Goal: Transaction & Acquisition: Purchase product/service

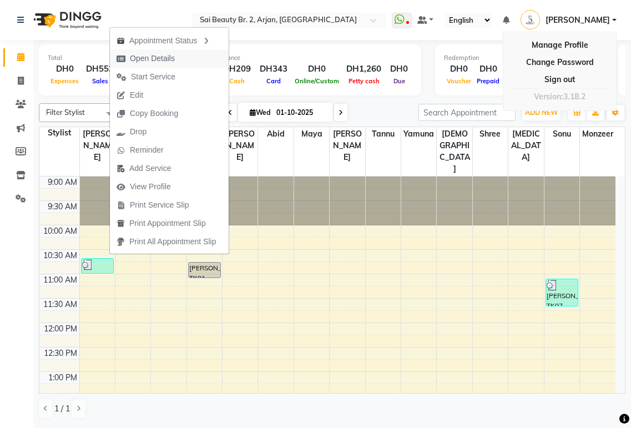
click at [173, 64] on span "Open Details" at bounding box center [152, 59] width 45 height 12
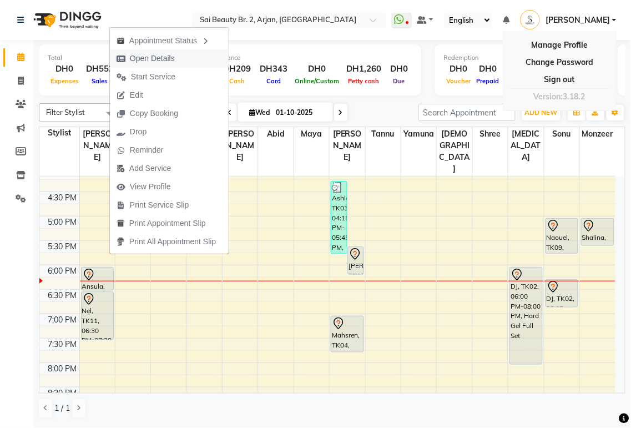
select select "7"
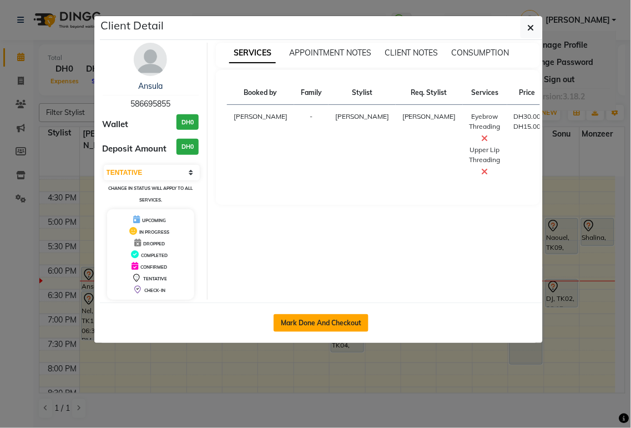
click at [337, 324] on button "Mark Done And Checkout" at bounding box center [321, 323] width 95 height 18
select select "service"
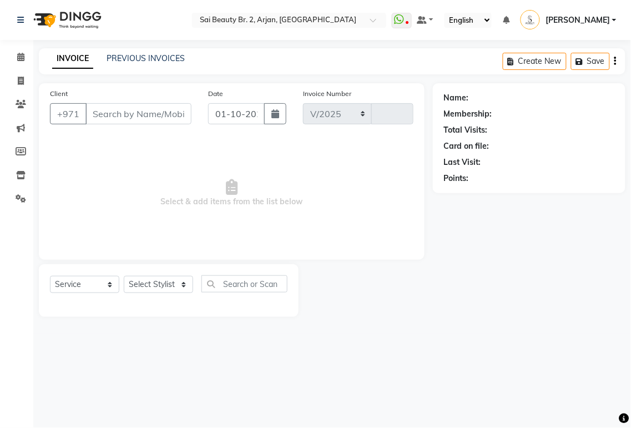
select select "6956"
type input "2346"
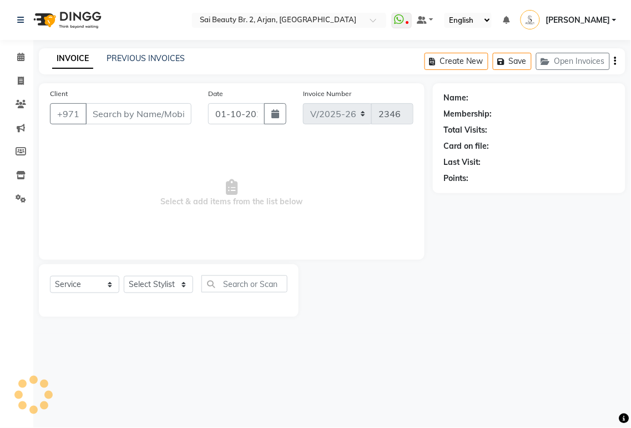
type input "586695855"
select select "57509"
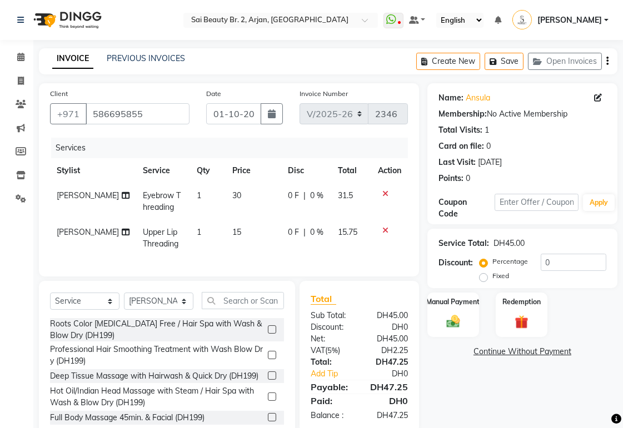
scroll to position [42, 0]
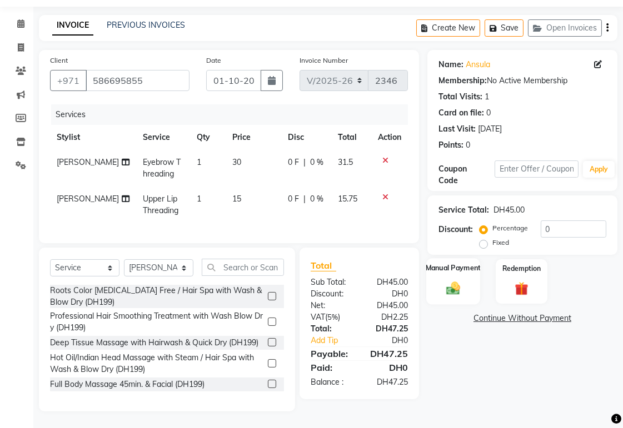
click at [458, 280] on img at bounding box center [452, 288] width 23 height 16
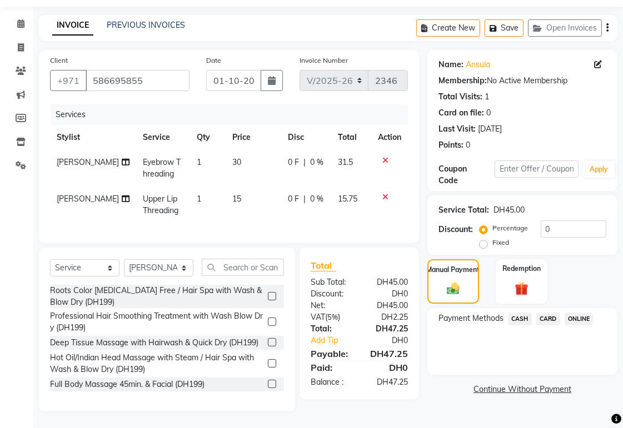
click at [559, 313] on span "CARD" at bounding box center [548, 319] width 24 height 13
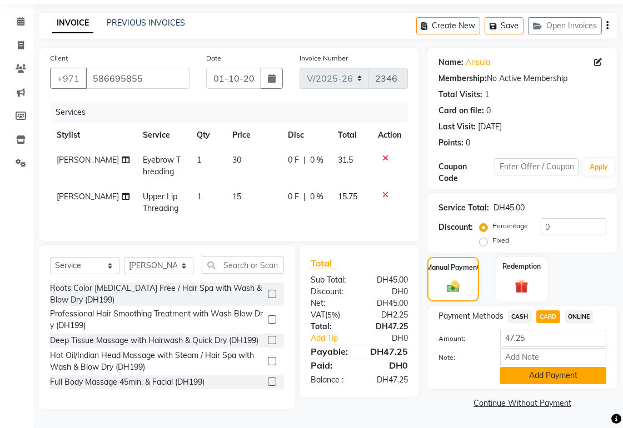
click at [575, 367] on button "Add Payment" at bounding box center [553, 375] width 106 height 17
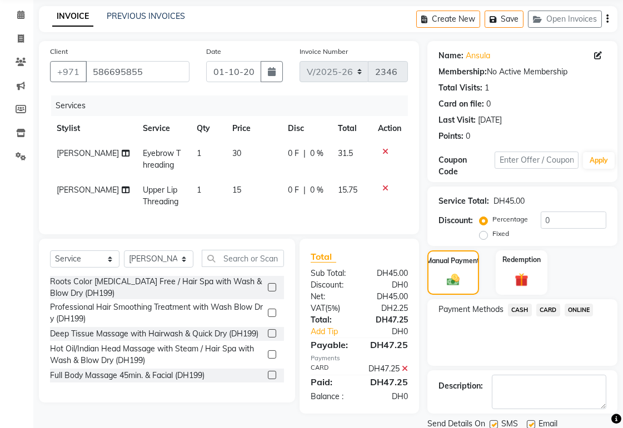
click at [556, 311] on span "CARD" at bounding box center [548, 310] width 24 height 13
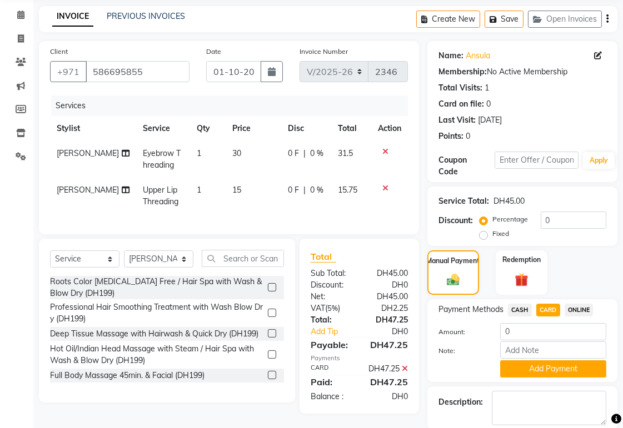
scroll to position [98, 0]
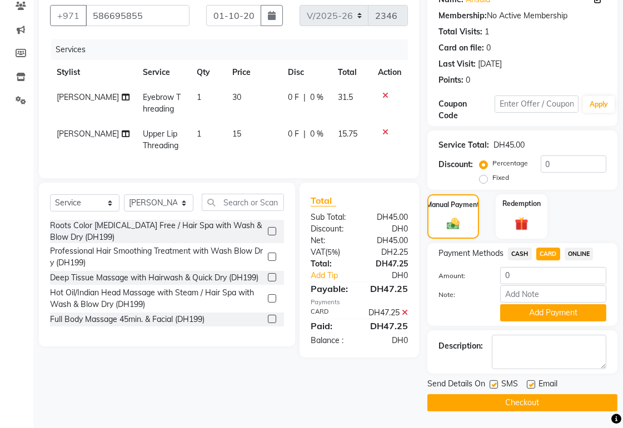
click at [561, 404] on button "Checkout" at bounding box center [522, 402] width 190 height 17
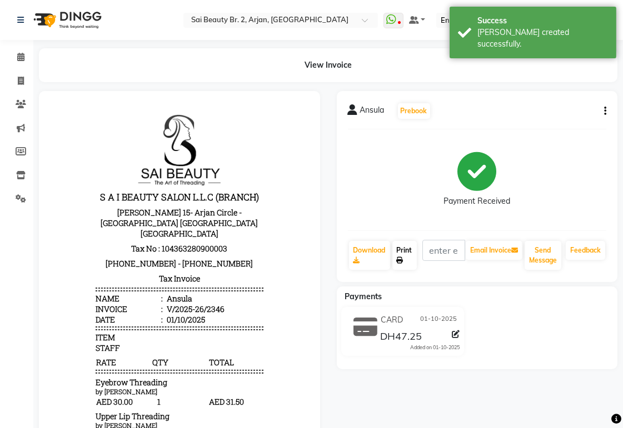
click at [408, 254] on link "Print" at bounding box center [404, 255] width 24 height 29
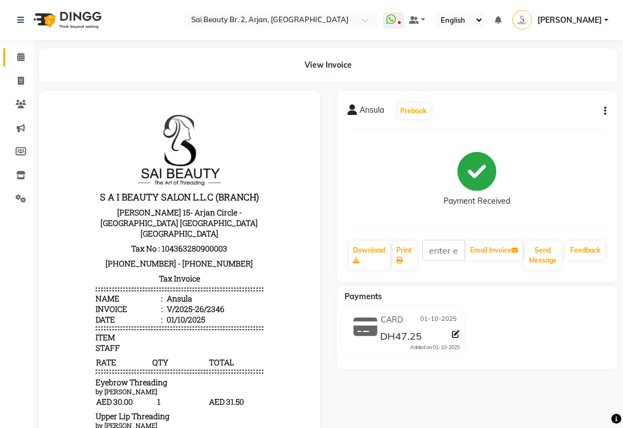
click at [18, 58] on icon at bounding box center [20, 57] width 7 height 8
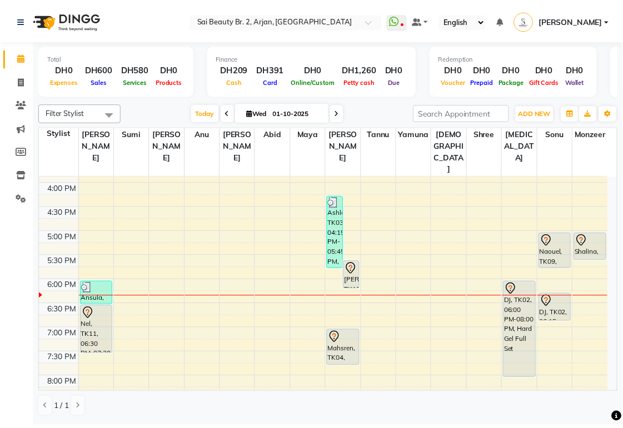
scroll to position [337, 0]
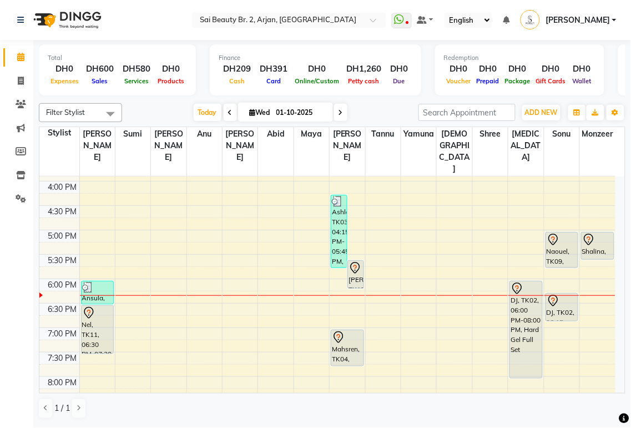
click at [567, 233] on div "Naouel, TK09, 05:00 PM-05:45 PM, Mani/Pedi (With Normal Color)" at bounding box center [562, 250] width 32 height 35
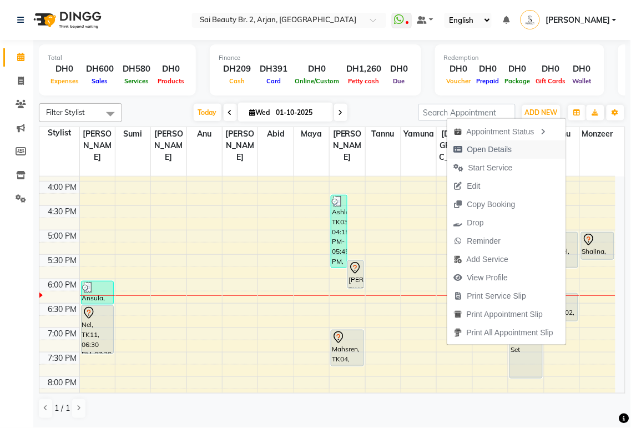
click at [511, 152] on span "Open Details" at bounding box center [484, 149] width 72 height 18
select select "7"
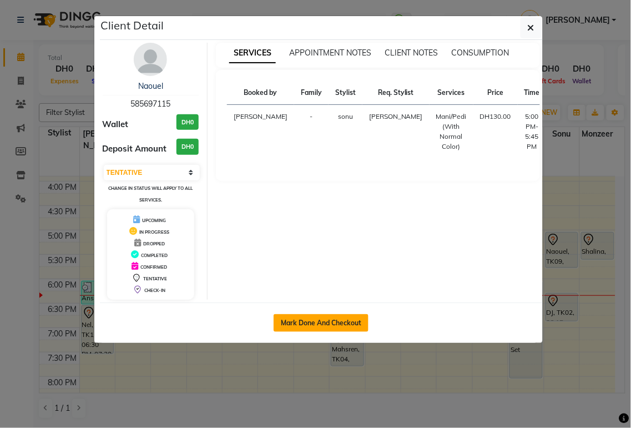
click at [335, 324] on button "Mark Done And Checkout" at bounding box center [321, 323] width 95 height 18
select select "service"
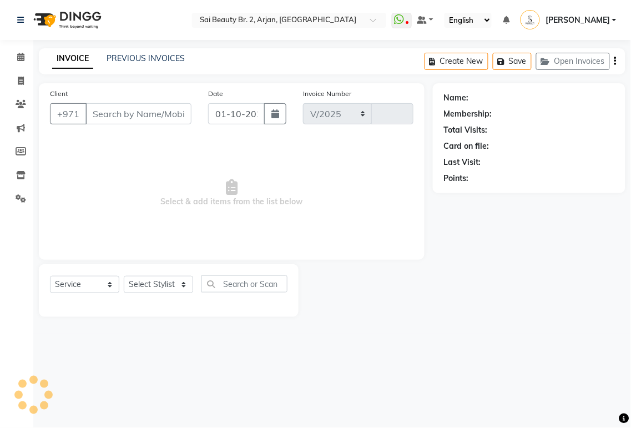
select select "6956"
type input "2347"
type input "585697115"
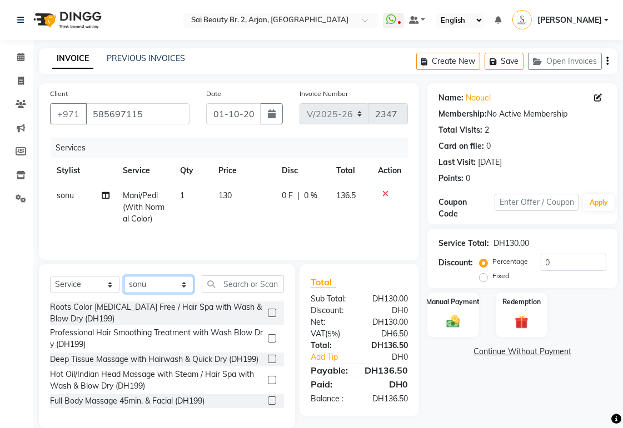
click at [184, 288] on select "Select Stylist [PERSON_NAME][MEDICAL_DATA] [PERSON_NAME] [PERSON_NAME] [PERSON_…" at bounding box center [158, 284] width 69 height 17
select select "57509"
click at [124, 277] on select "Select Stylist [PERSON_NAME][MEDICAL_DATA] [PERSON_NAME] [PERSON_NAME] [PERSON_…" at bounding box center [158, 284] width 69 height 17
click at [248, 285] on input "text" at bounding box center [243, 283] width 82 height 17
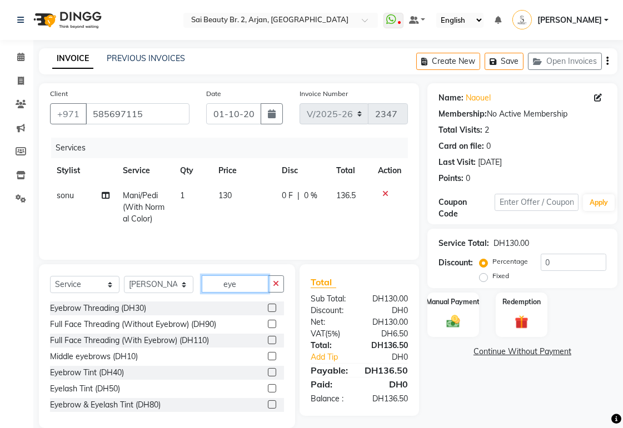
type input "eye"
click at [268, 304] on label at bounding box center [272, 308] width 8 height 8
click at [268, 305] on input "checkbox" at bounding box center [271, 308] width 7 height 7
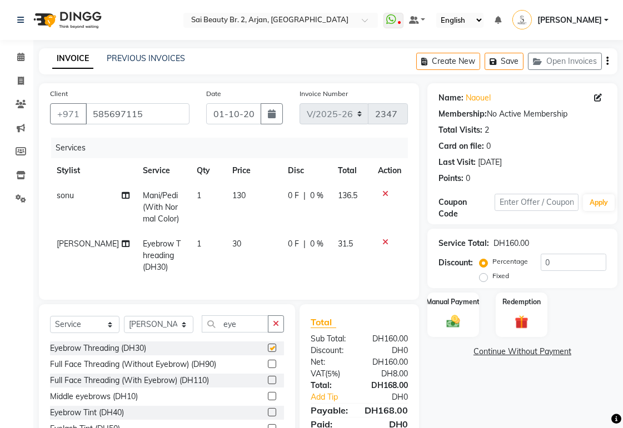
checkbox input "false"
click at [244, 333] on input "eye" at bounding box center [235, 323] width 67 height 17
type input "e"
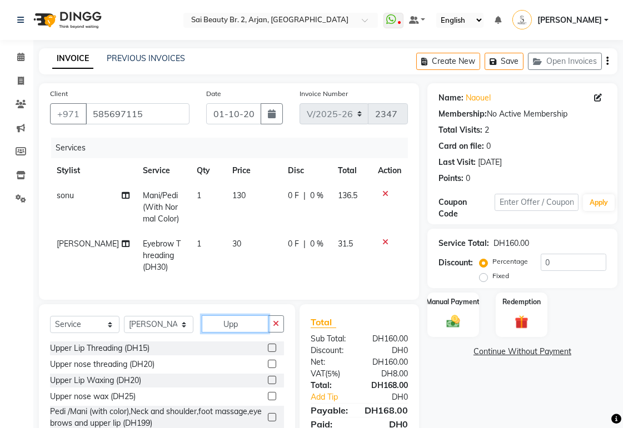
type input "Upp"
click at [273, 352] on label at bounding box center [272, 348] width 8 height 8
click at [273, 352] on input "checkbox" at bounding box center [271, 348] width 7 height 7
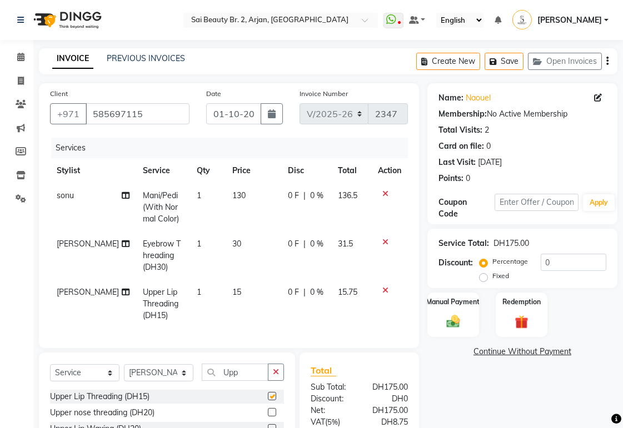
checkbox input "false"
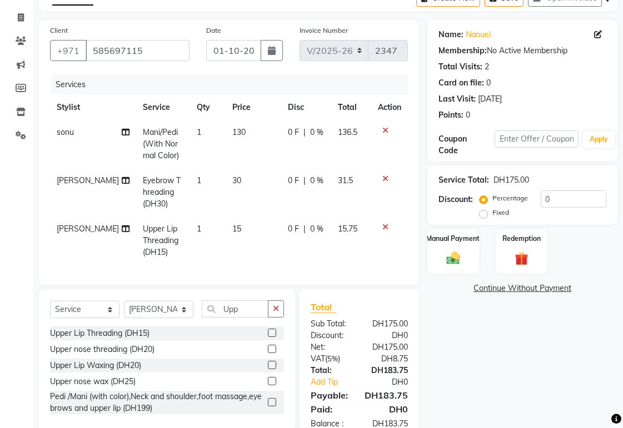
scroll to position [64, 0]
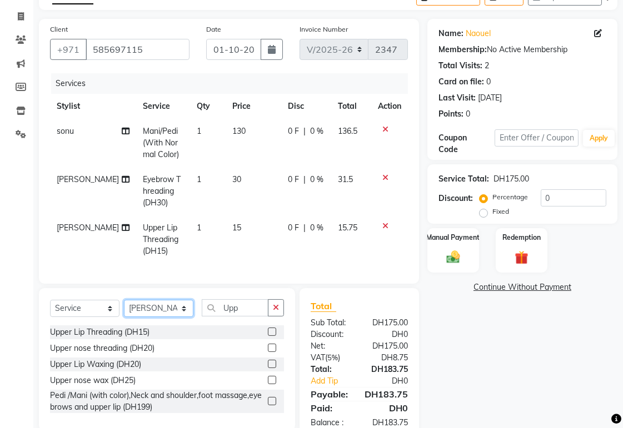
click at [185, 317] on select "Select Stylist [PERSON_NAME][MEDICAL_DATA] [PERSON_NAME] [PERSON_NAME] [PERSON_…" at bounding box center [158, 308] width 69 height 17
select select "66493"
click at [124, 309] on select "Select Stylist [PERSON_NAME][MEDICAL_DATA] [PERSON_NAME] [PERSON_NAME] [PERSON_…" at bounding box center [158, 308] width 69 height 17
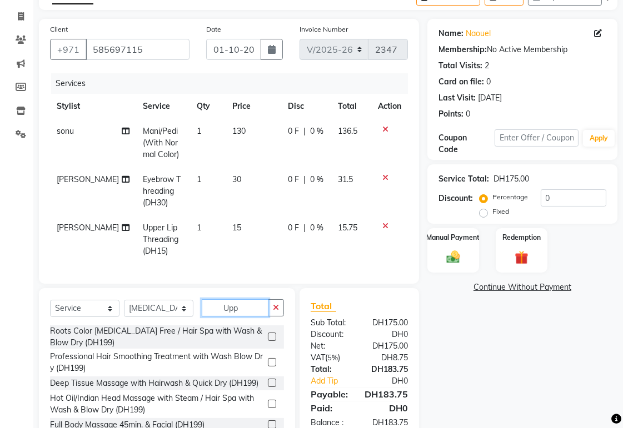
click at [262, 317] on input "Upp" at bounding box center [235, 307] width 67 height 17
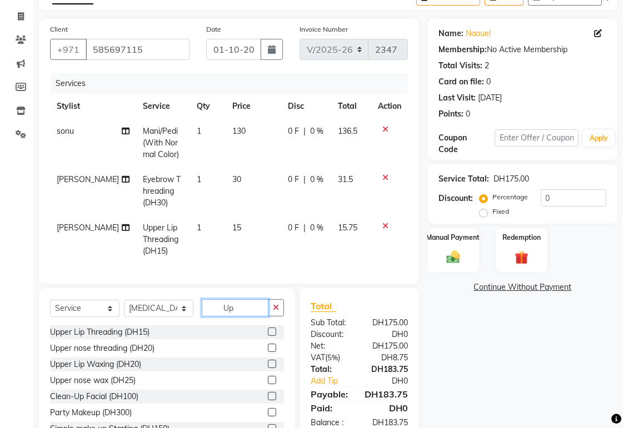
type input "U"
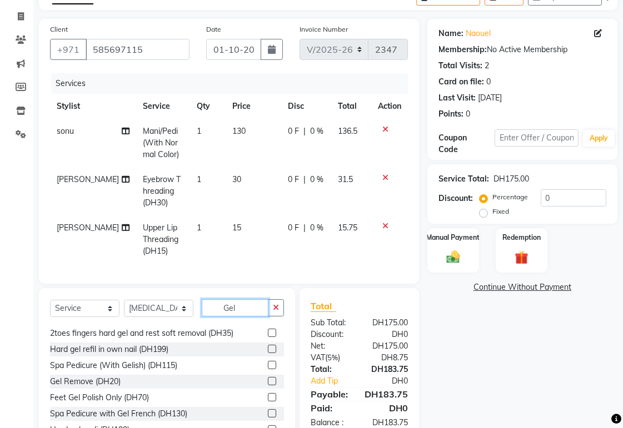
scroll to position [205, 0]
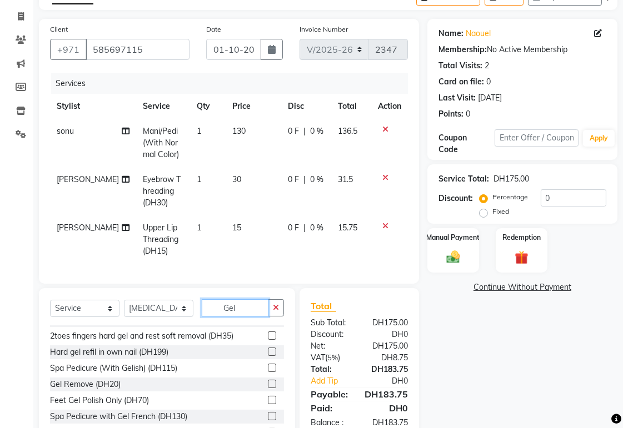
type input "Gel"
click at [268, 388] on label at bounding box center [272, 384] width 8 height 8
click at [268, 388] on input "checkbox" at bounding box center [271, 384] width 7 height 7
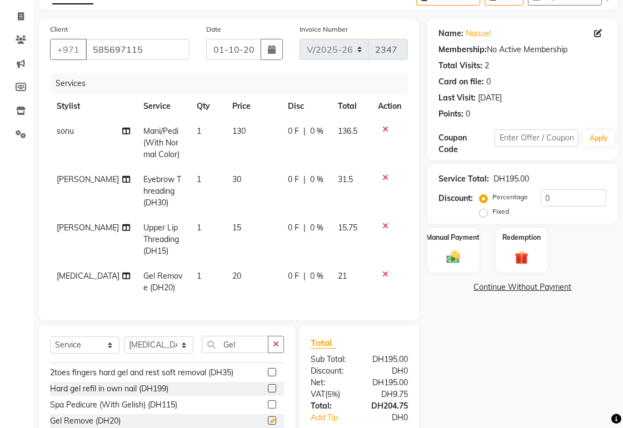
checkbox input "false"
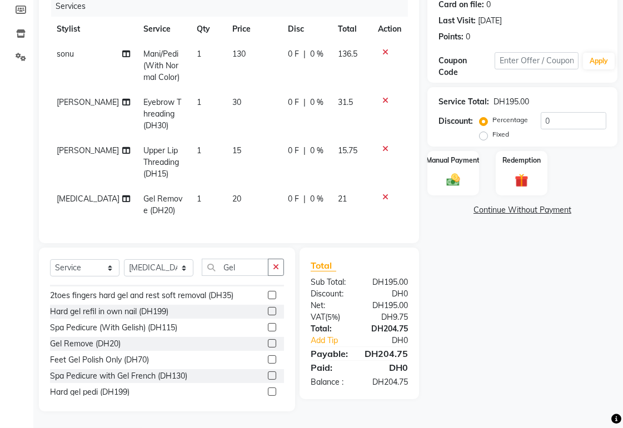
scroll to position [151, 0]
click at [122, 50] on icon at bounding box center [126, 54] width 8 height 8
select select "72771"
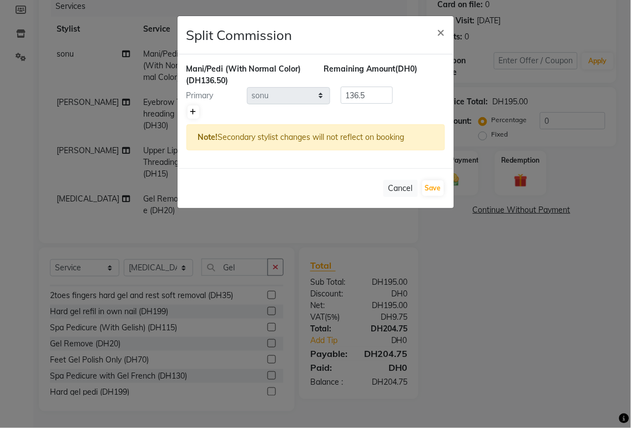
click at [193, 112] on icon at bounding box center [193, 112] width 6 height 7
type input "68.25"
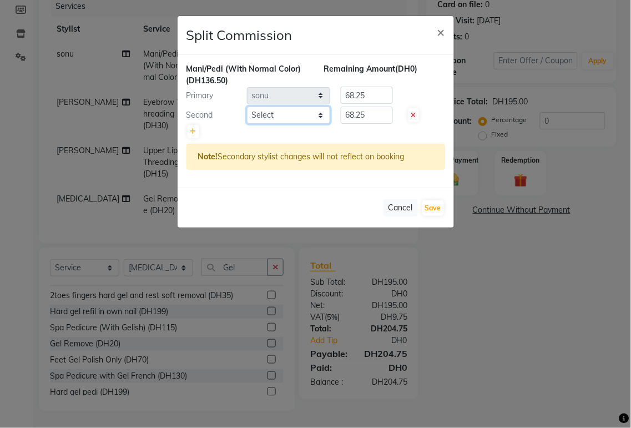
click at [287, 120] on select "Select [PERSON_NAME][MEDICAL_DATA] [PERSON_NAME] [PERSON_NAME] [PERSON_NAME] [P…" at bounding box center [288, 115] width 83 height 17
select select "66493"
click at [247, 107] on select "Select [PERSON_NAME][MEDICAL_DATA] [PERSON_NAME] [PERSON_NAME] [PERSON_NAME] [P…" at bounding box center [288, 115] width 83 height 17
click at [378, 117] on input "68.25" at bounding box center [367, 115] width 52 height 17
type input "68"
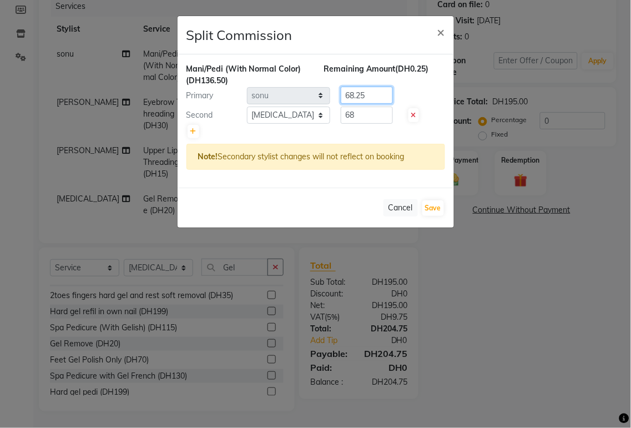
click at [382, 95] on input "68.25" at bounding box center [367, 95] width 52 height 17
type input "6"
click at [369, 97] on input "6" at bounding box center [367, 95] width 52 height 17
click at [373, 116] on input "68" at bounding box center [367, 115] width 52 height 17
type input "6"
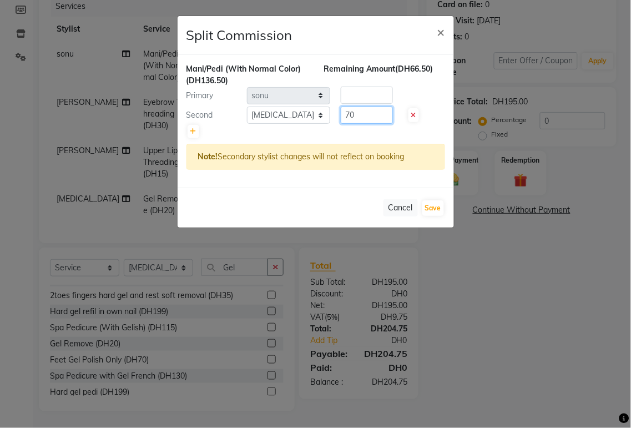
type input "70"
click at [358, 92] on input "number" at bounding box center [367, 95] width 52 height 17
type input "66.50"
click at [441, 210] on button "Save" at bounding box center [434, 208] width 22 height 16
select select "Select"
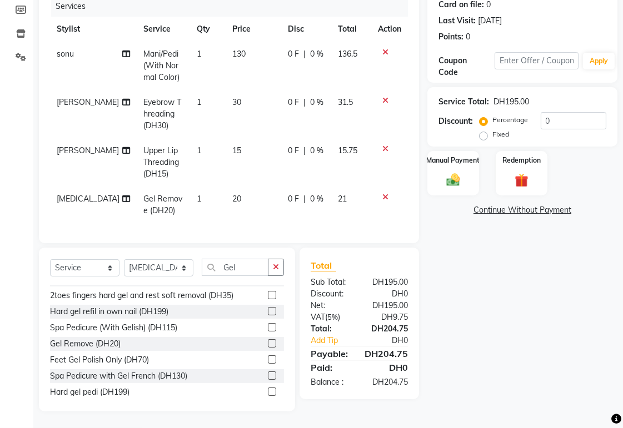
click at [456, 172] on img at bounding box center [453, 180] width 22 height 16
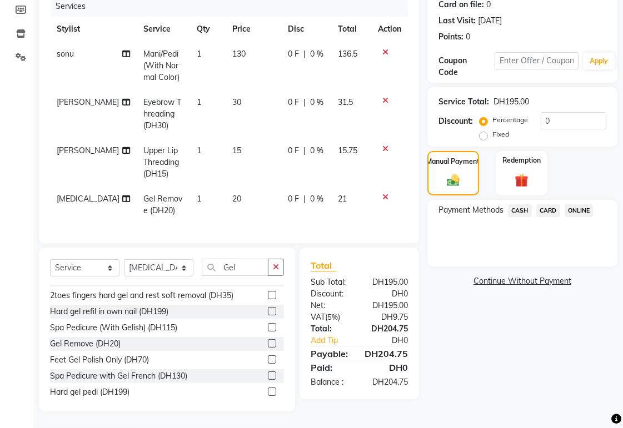
click at [553, 204] on span "CARD" at bounding box center [548, 210] width 24 height 13
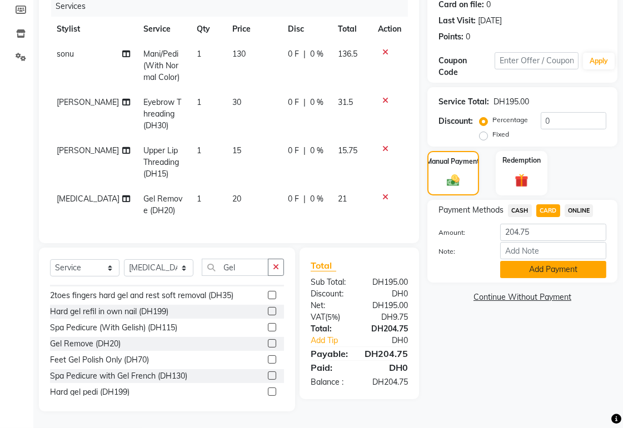
click at [574, 261] on button "Add Payment" at bounding box center [553, 269] width 106 height 17
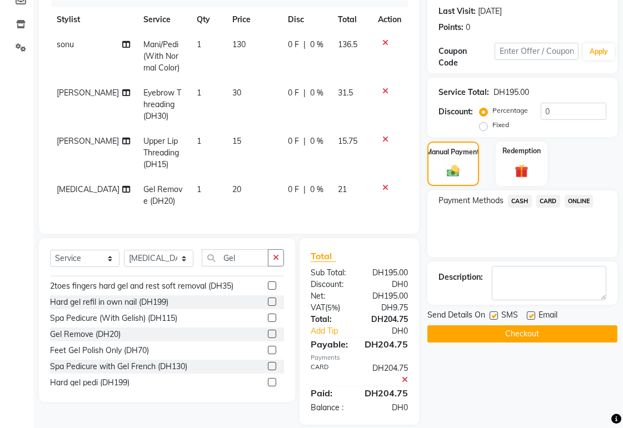
scroll to position [173, 0]
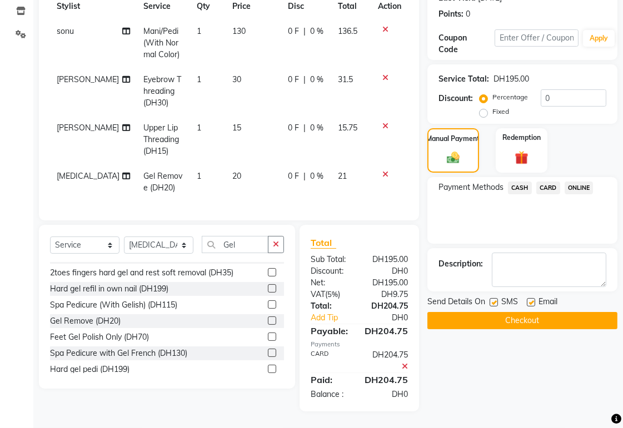
click at [565, 314] on button "Checkout" at bounding box center [522, 320] width 190 height 17
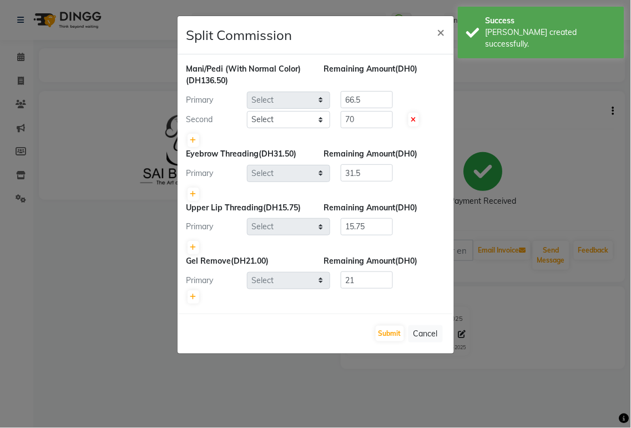
select select "72771"
select select "66493"
select select "57509"
select select "66493"
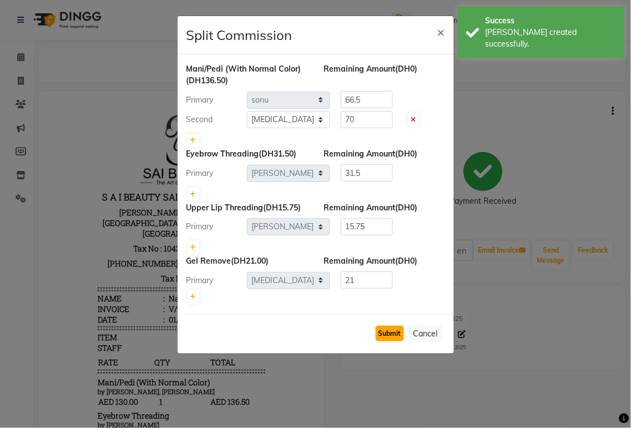
click at [384, 330] on button "Submit" at bounding box center [390, 334] width 28 height 16
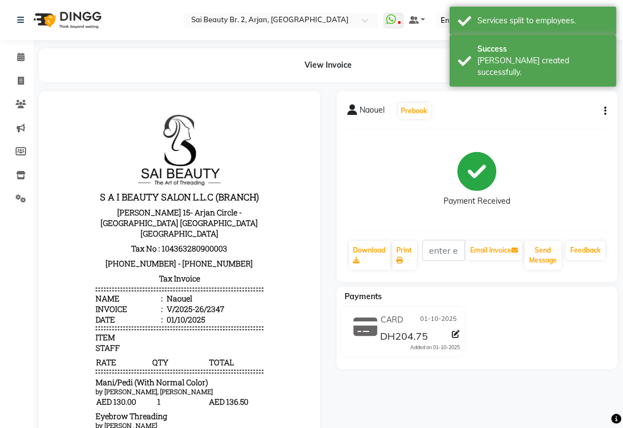
scroll to position [218, 0]
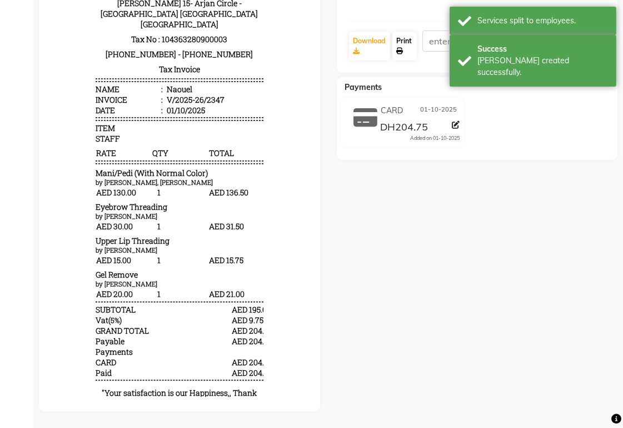
click at [410, 32] on link "Print" at bounding box center [404, 46] width 24 height 29
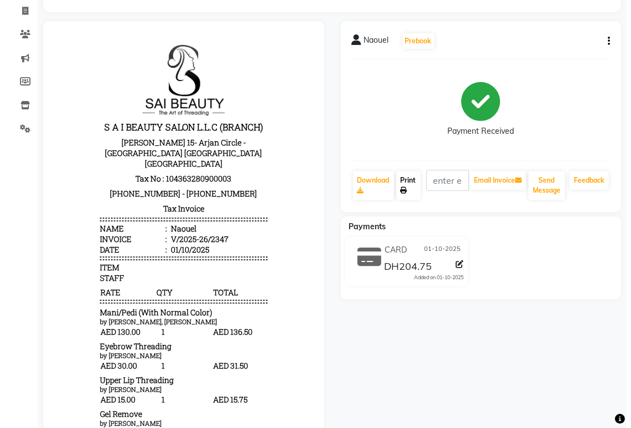
scroll to position [0, 0]
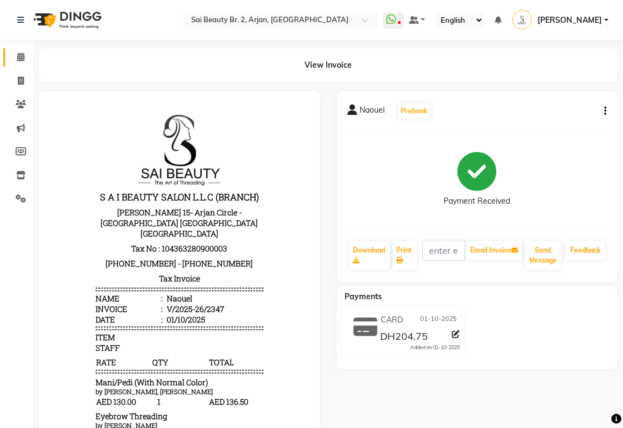
click at [20, 57] on icon at bounding box center [20, 57] width 7 height 8
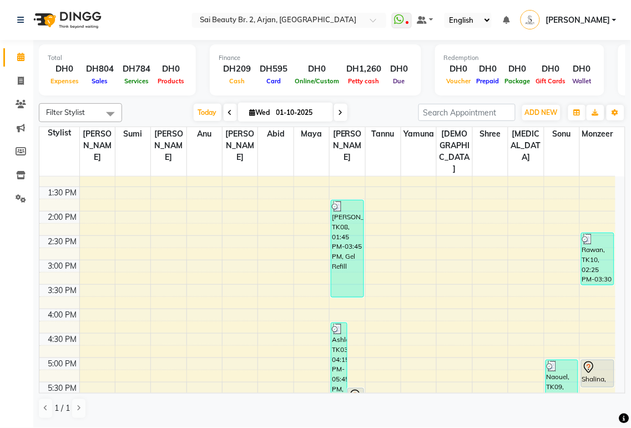
scroll to position [212, 0]
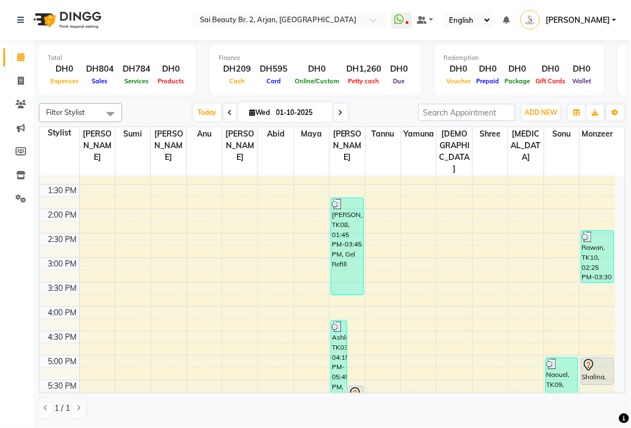
click at [589, 359] on icon at bounding box center [589, 365] width 13 height 13
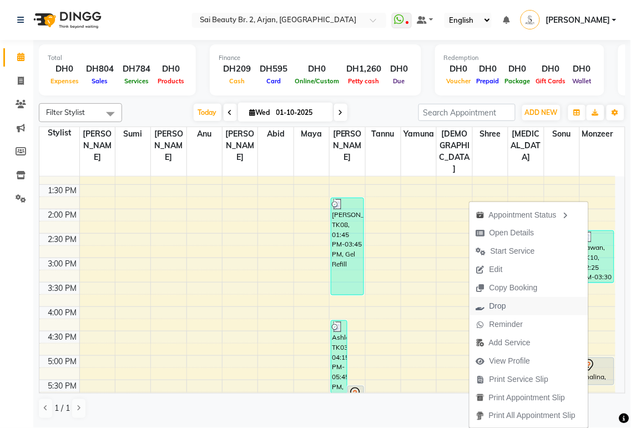
click at [504, 302] on span "Drop" at bounding box center [491, 306] width 43 height 18
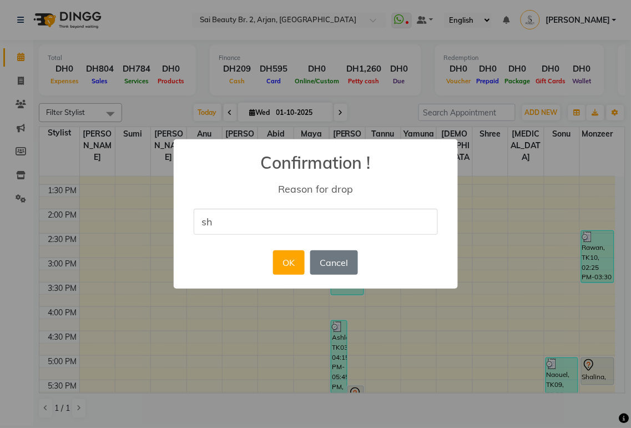
type input "She didn't come"
click at [291, 262] on button "OK" at bounding box center [289, 262] width 32 height 24
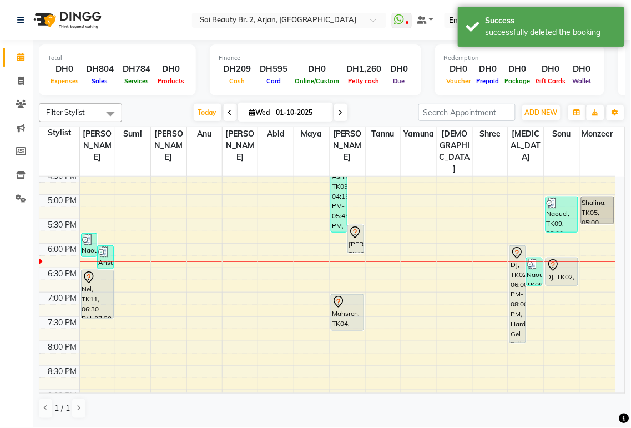
scroll to position [369, 0]
